Goal: Transaction & Acquisition: Purchase product/service

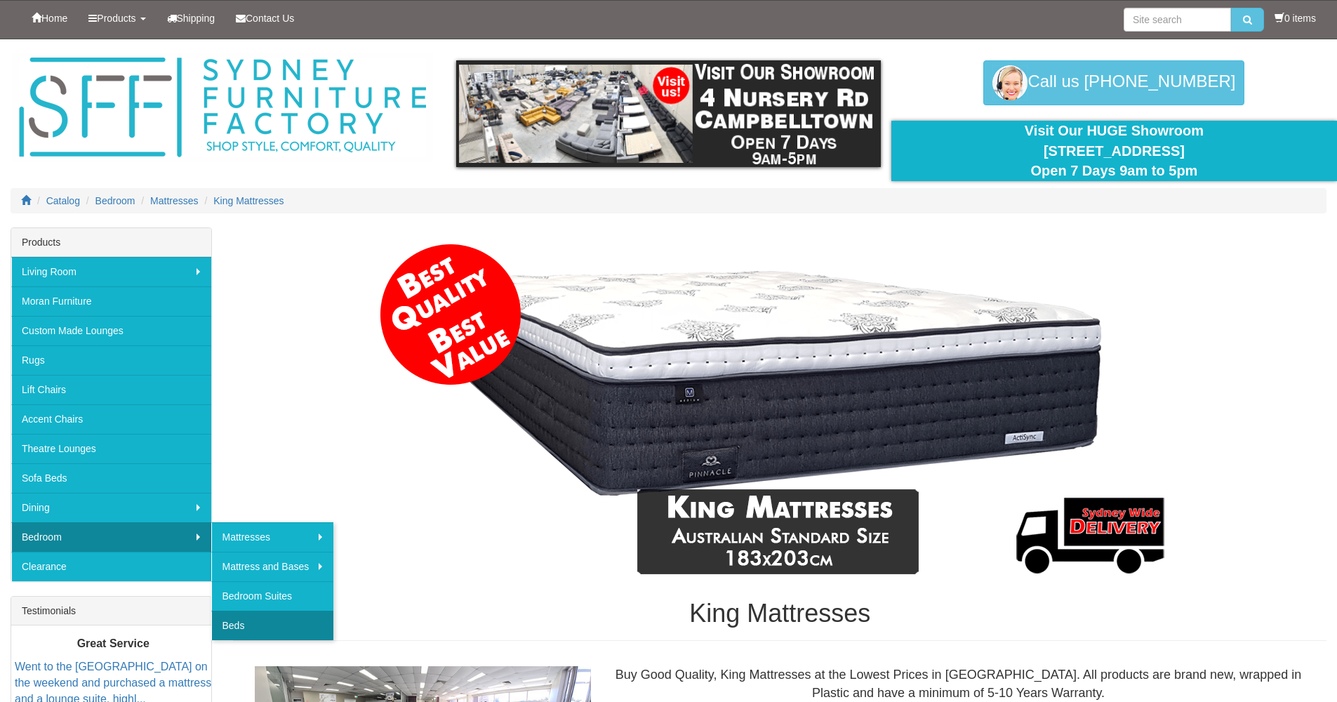
click at [256, 622] on link "Beds" at bounding box center [272, 625] width 122 height 29
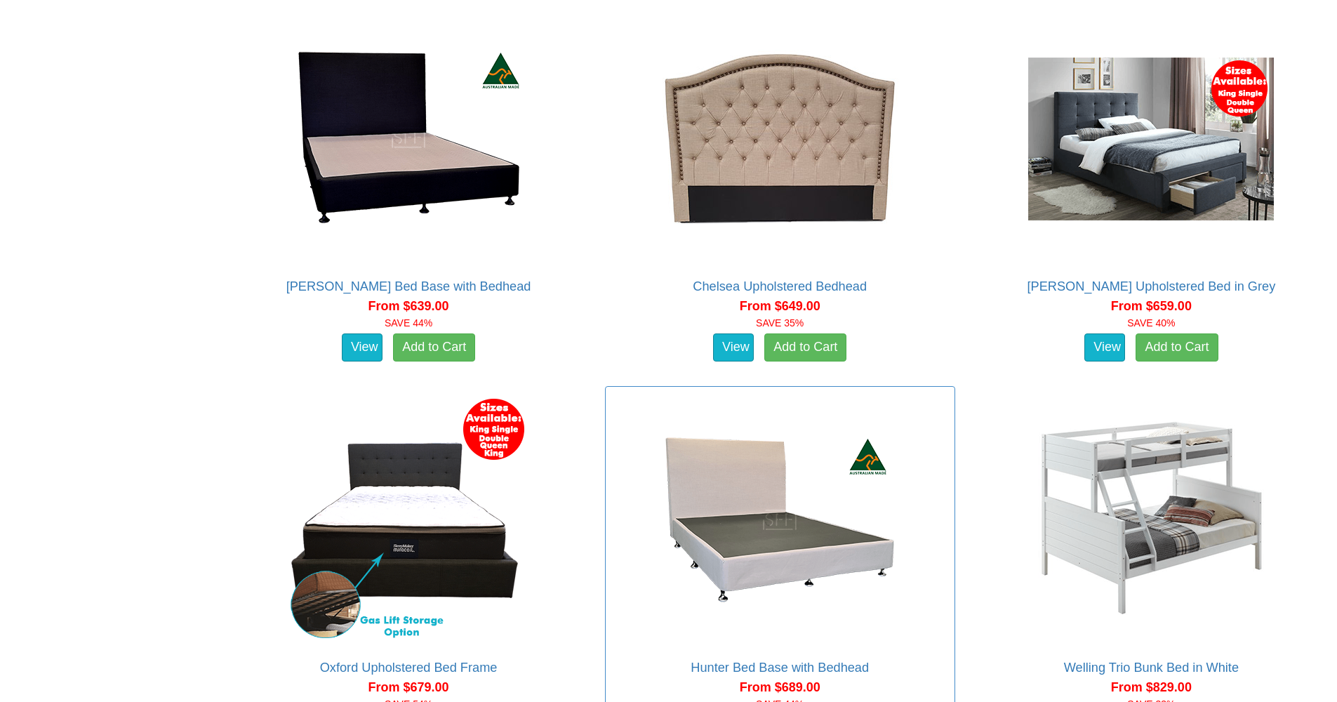
scroll to position [1592, 0]
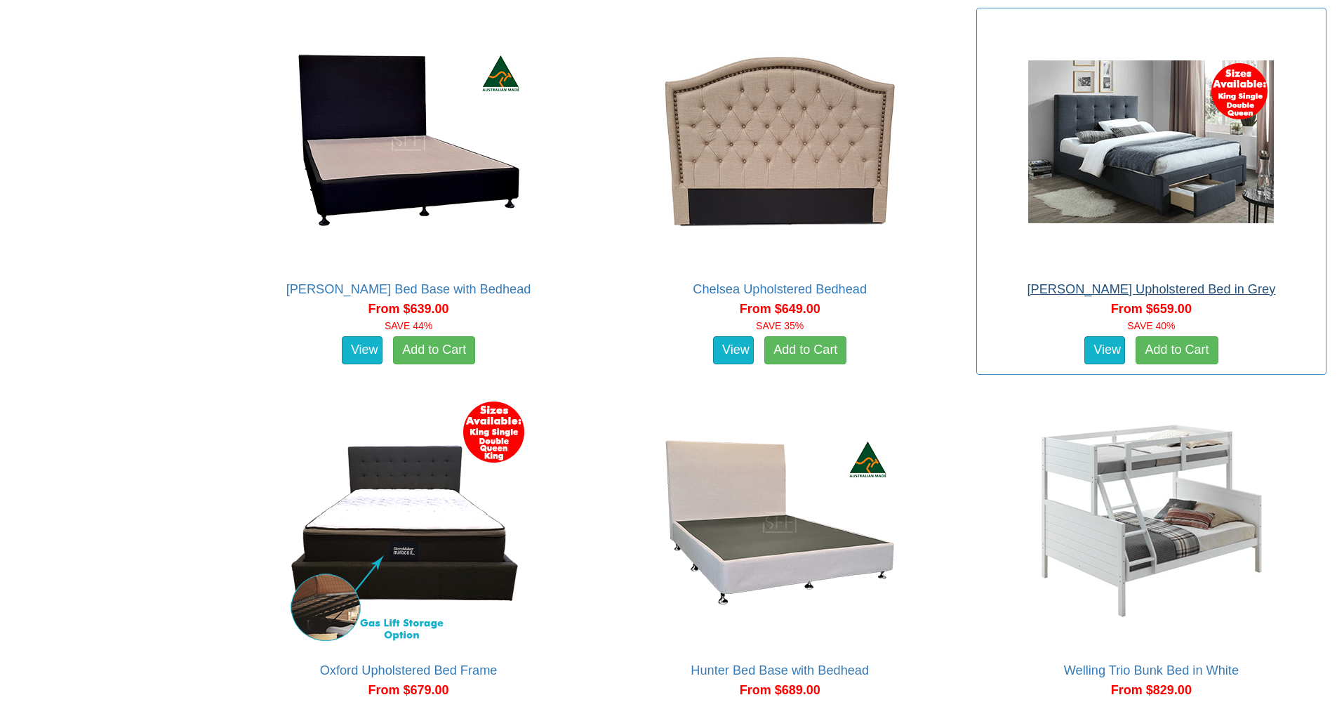
click at [1094, 283] on link "[PERSON_NAME] Upholstered Bed in Grey" at bounding box center [1151, 289] width 248 height 14
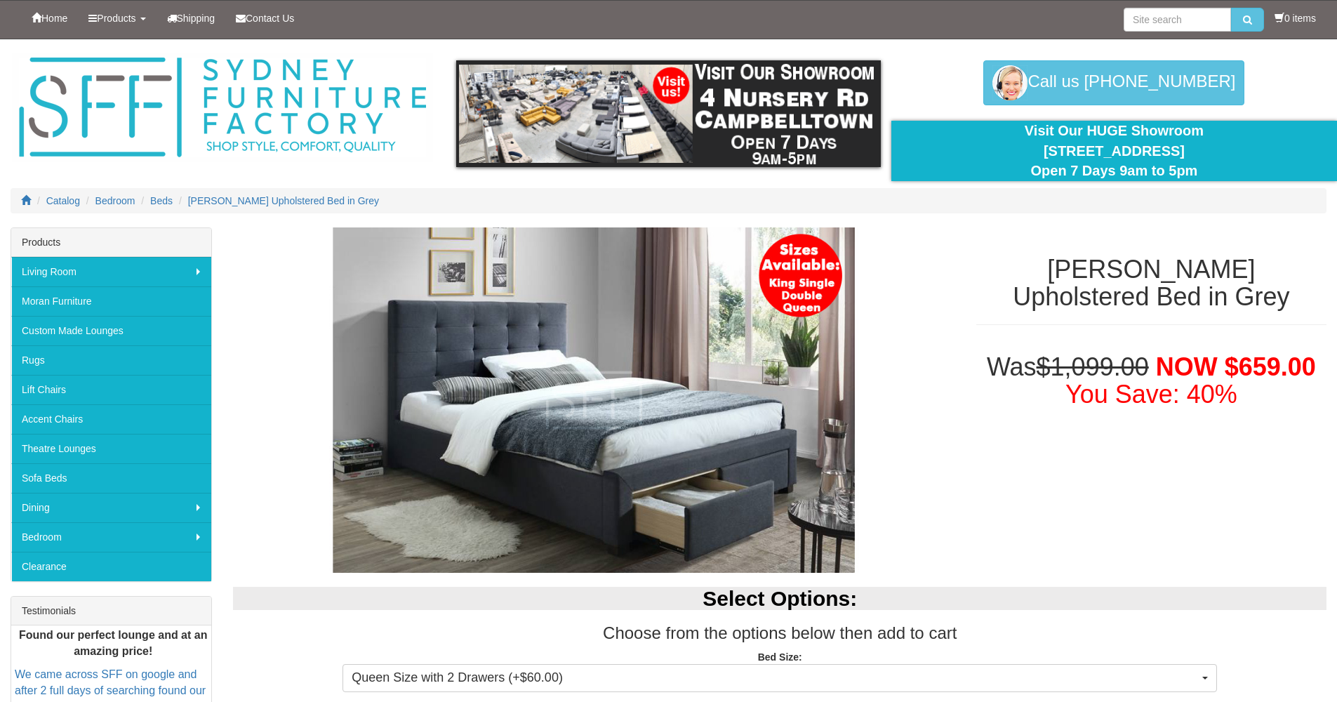
scroll to position [356, 0]
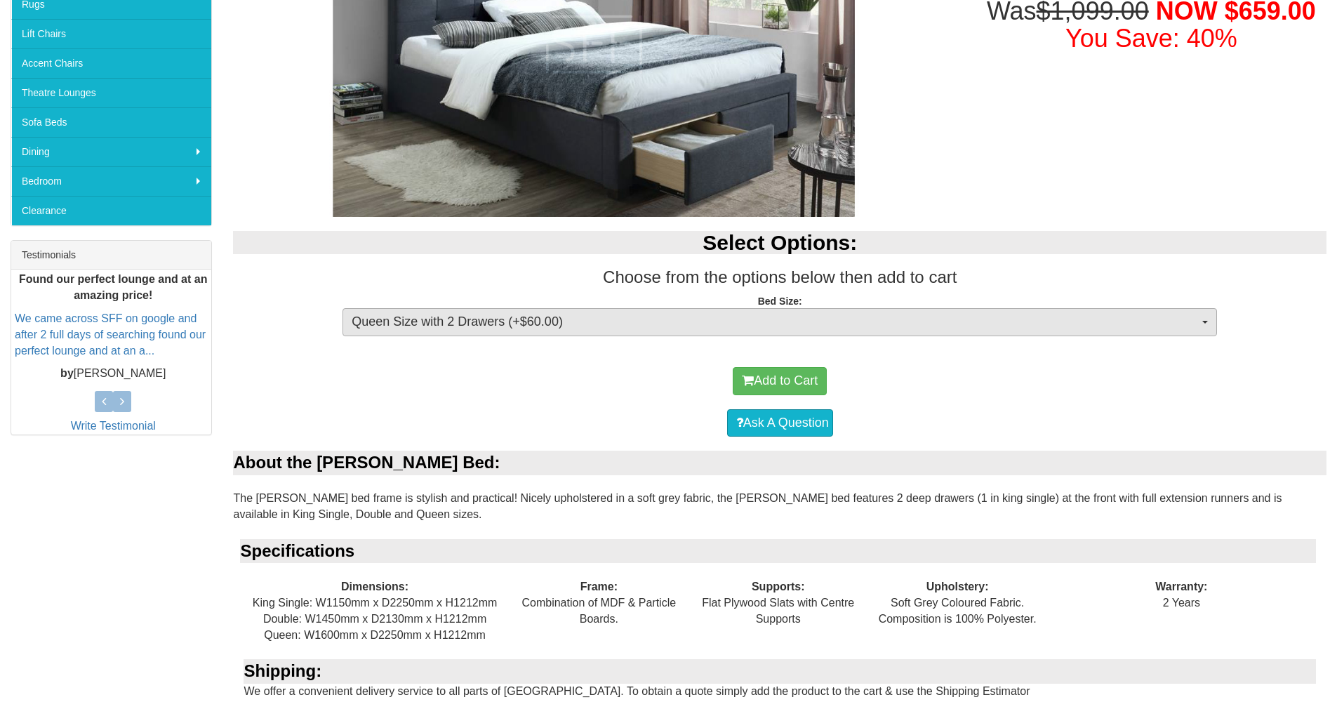
click at [824, 314] on span "Queen Size with 2 Drawers (+$60.00)" at bounding box center [775, 322] width 847 height 18
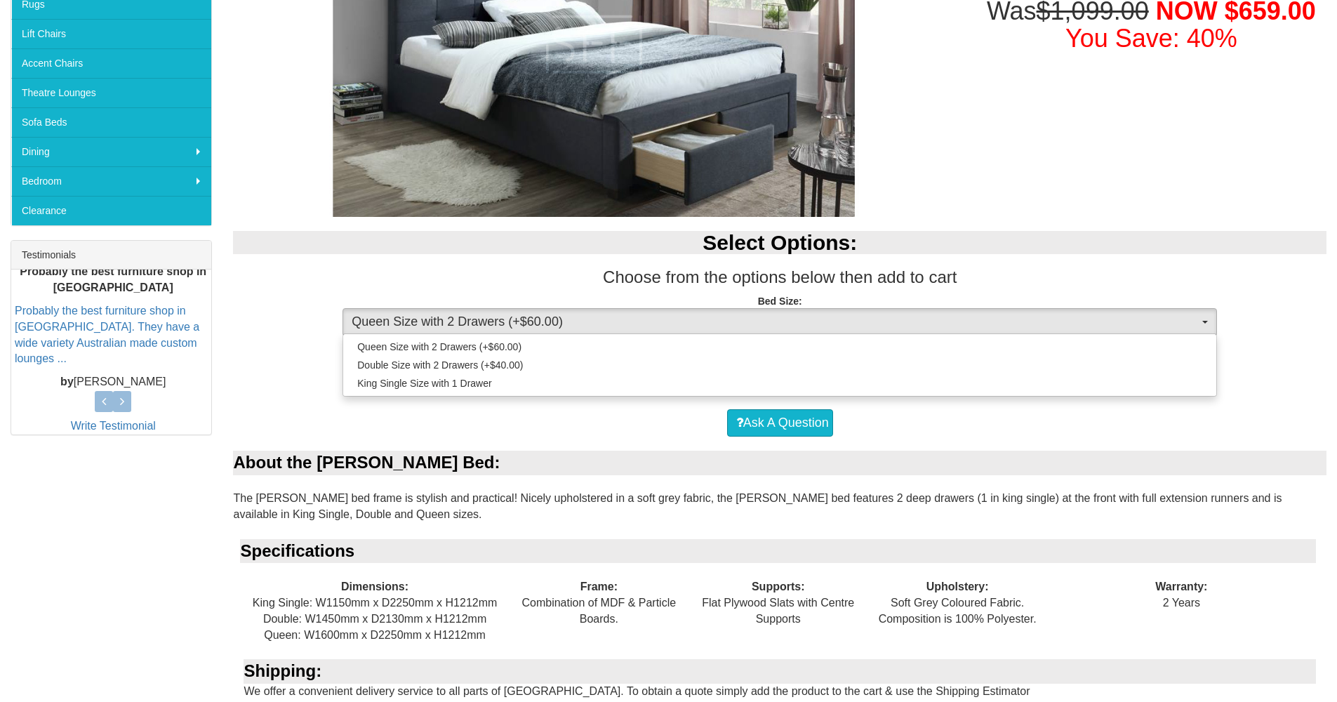
click at [479, 416] on div "Ask A Question" at bounding box center [780, 423] width 1080 height 42
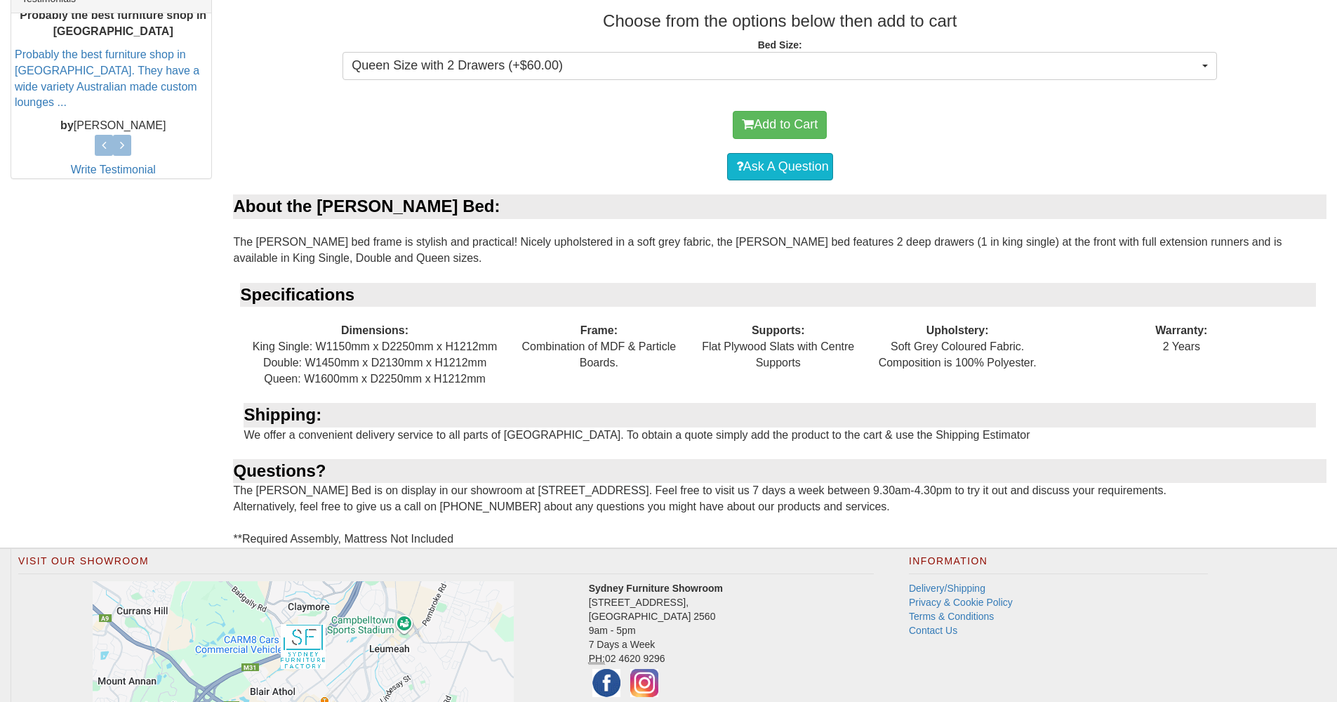
scroll to position [0, 0]
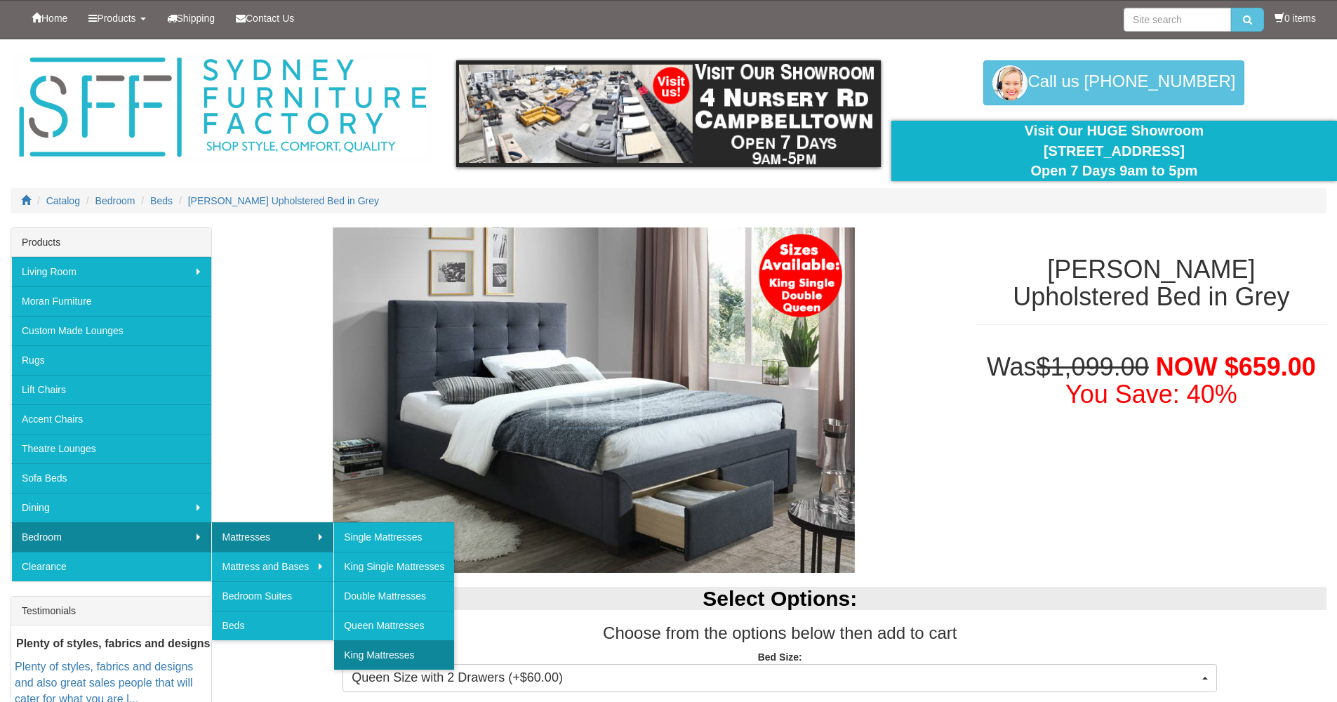
click at [367, 666] on link "King Mattresses" at bounding box center [393, 654] width 121 height 29
